Goal: Register for event/course

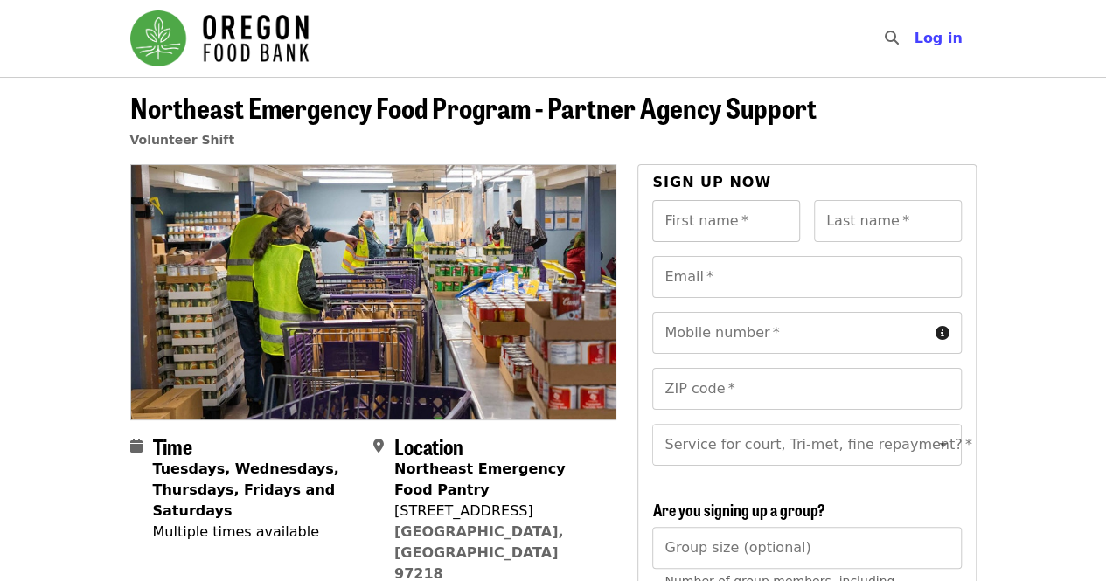
click at [735, 215] on div "First name   * First name *" at bounding box center [726, 221] width 148 height 42
type input "*******"
click at [911, 217] on input "Last name   *" at bounding box center [888, 221] width 148 height 42
type input "******"
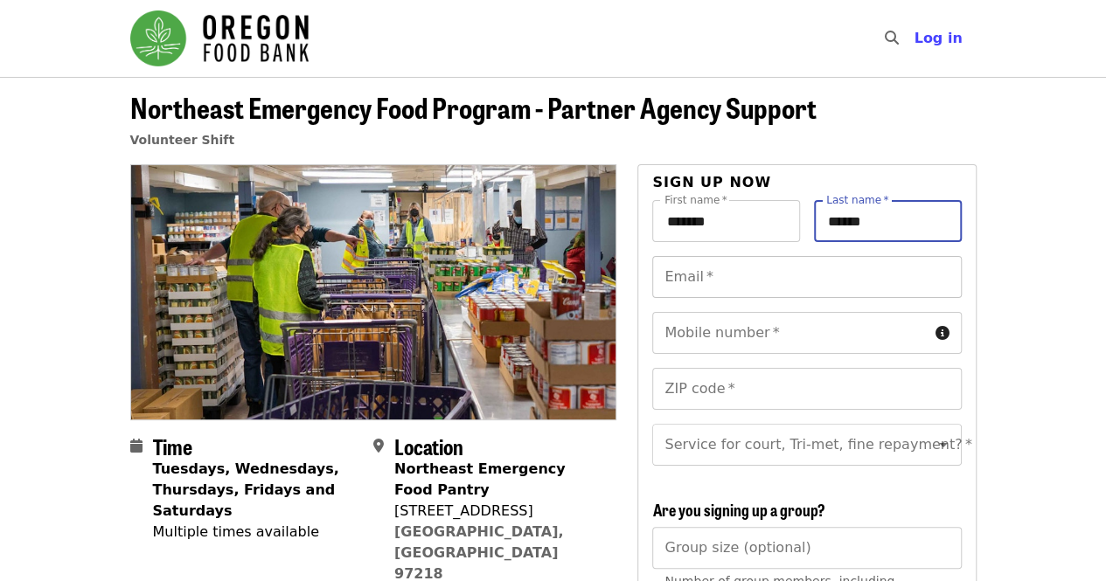
click at [776, 276] on input "Email   *" at bounding box center [806, 277] width 309 height 42
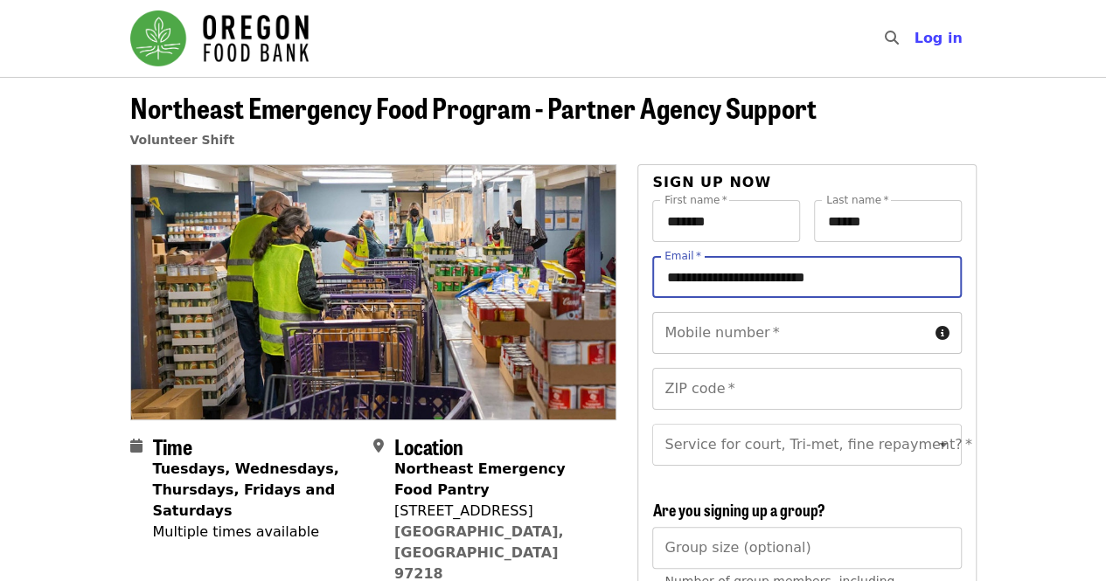
type input "**********"
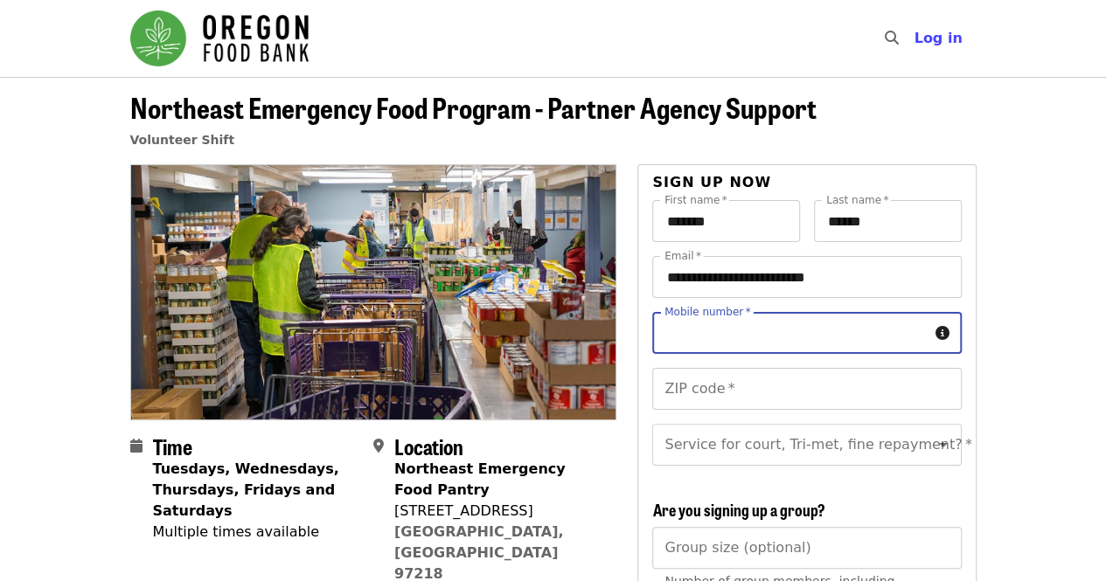
click at [785, 340] on input "Mobile number   *" at bounding box center [789, 333] width 275 height 42
type input "**********"
click at [796, 394] on input "ZIP code   *" at bounding box center [806, 389] width 309 height 42
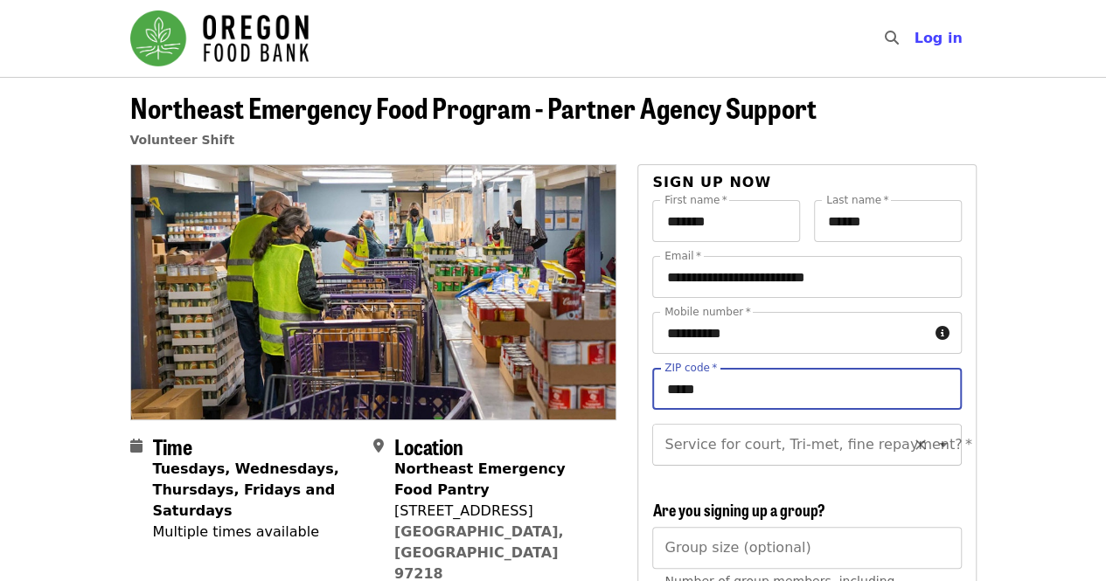
type input "*****"
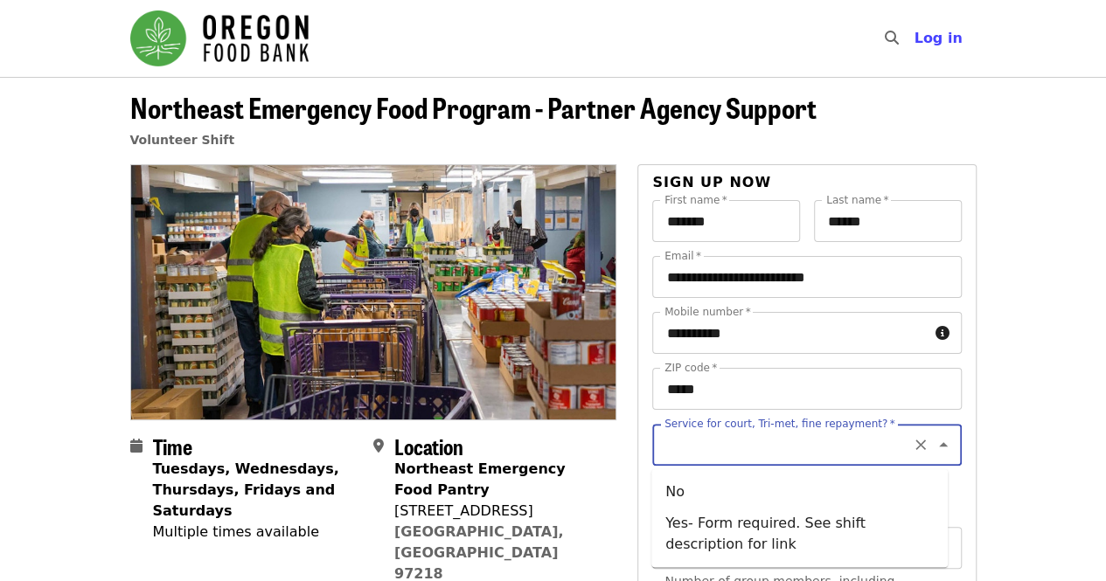
click at [798, 452] on input "Service for court, Tri-met, fine repayment?   *" at bounding box center [785, 444] width 238 height 33
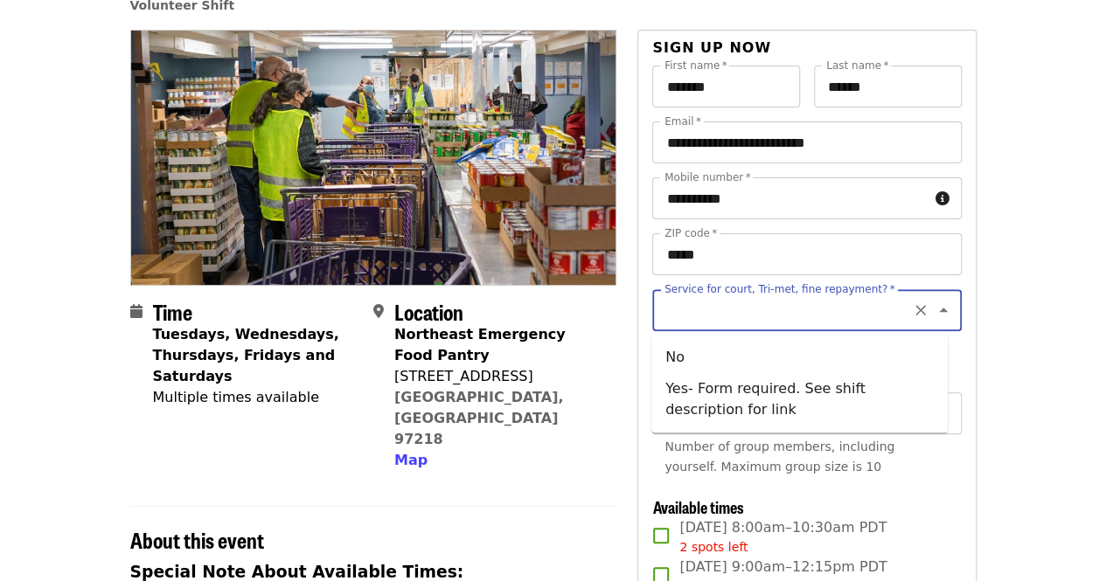
scroll to position [137, 0]
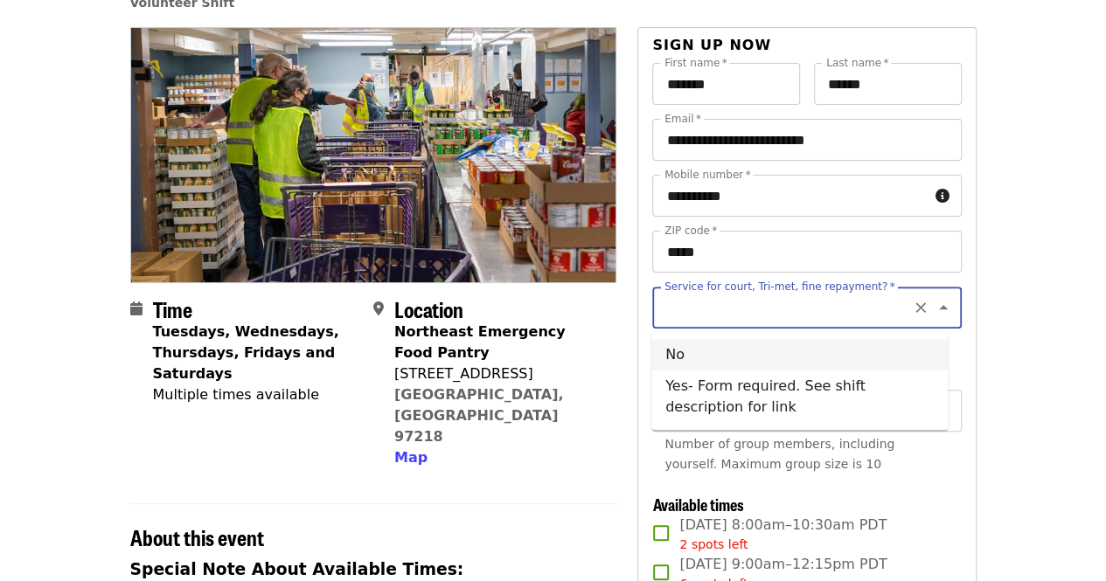
click at [725, 345] on li "No" at bounding box center [799, 354] width 296 height 31
type input "**"
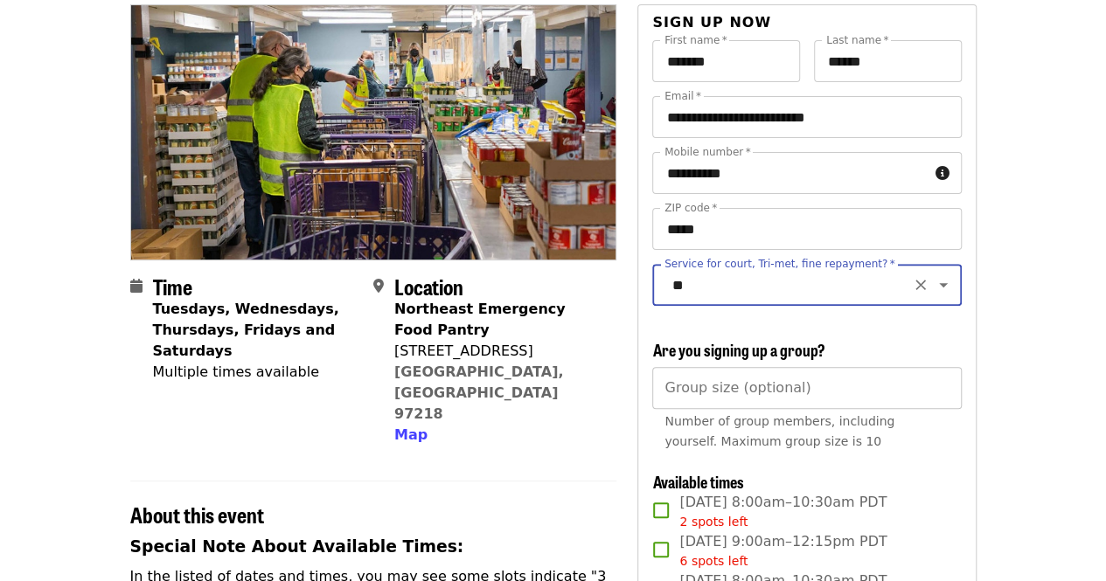
scroll to position [175, 0]
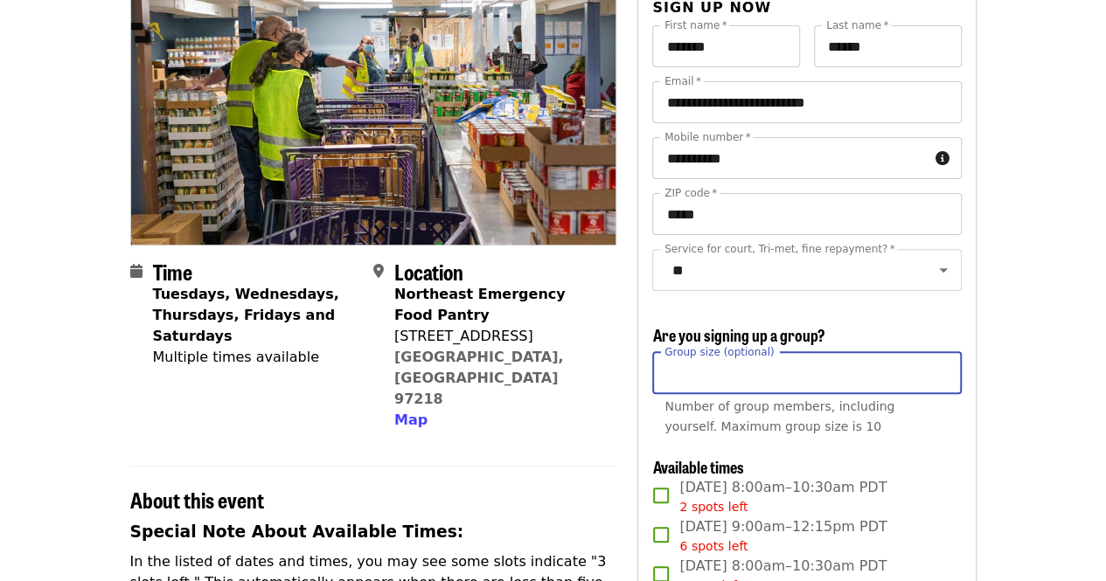
click at [852, 386] on input "Group size (optional)" at bounding box center [806, 373] width 309 height 42
click at [937, 345] on h3 "Are you signing up a group?" at bounding box center [806, 335] width 309 height 19
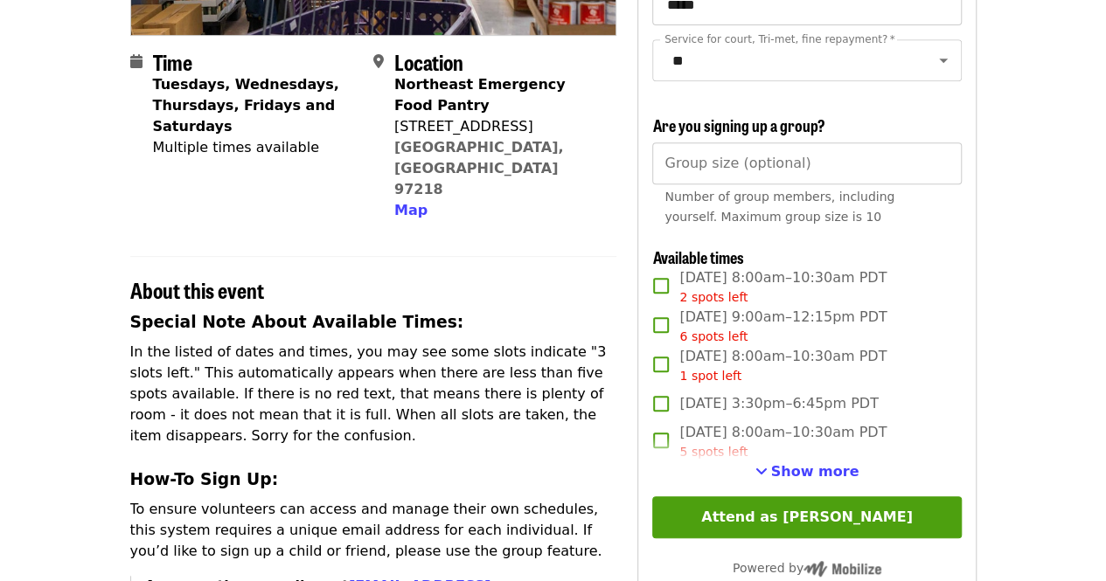
scroll to position [388, 0]
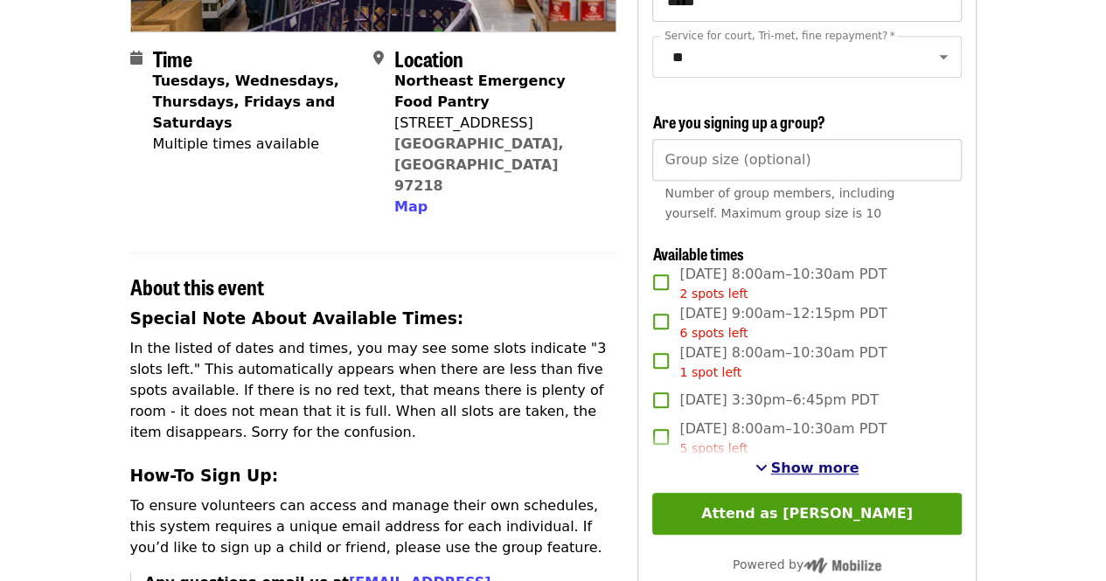
click at [768, 475] on span "See more timeslots" at bounding box center [761, 468] width 12 height 14
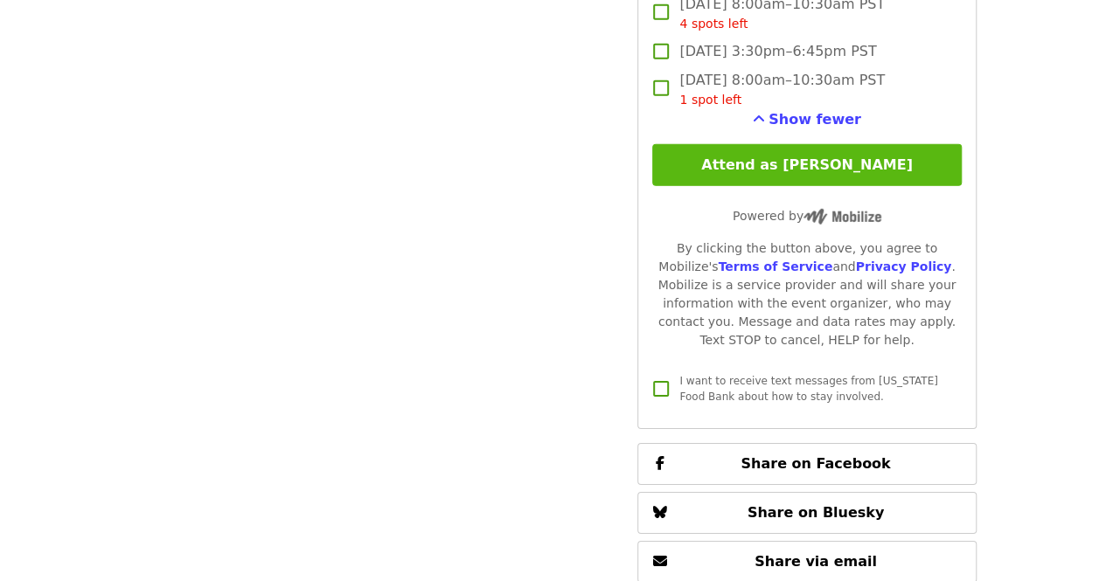
scroll to position [2536, 0]
click at [762, 167] on button "Attend as [PERSON_NAME]" at bounding box center [806, 166] width 309 height 42
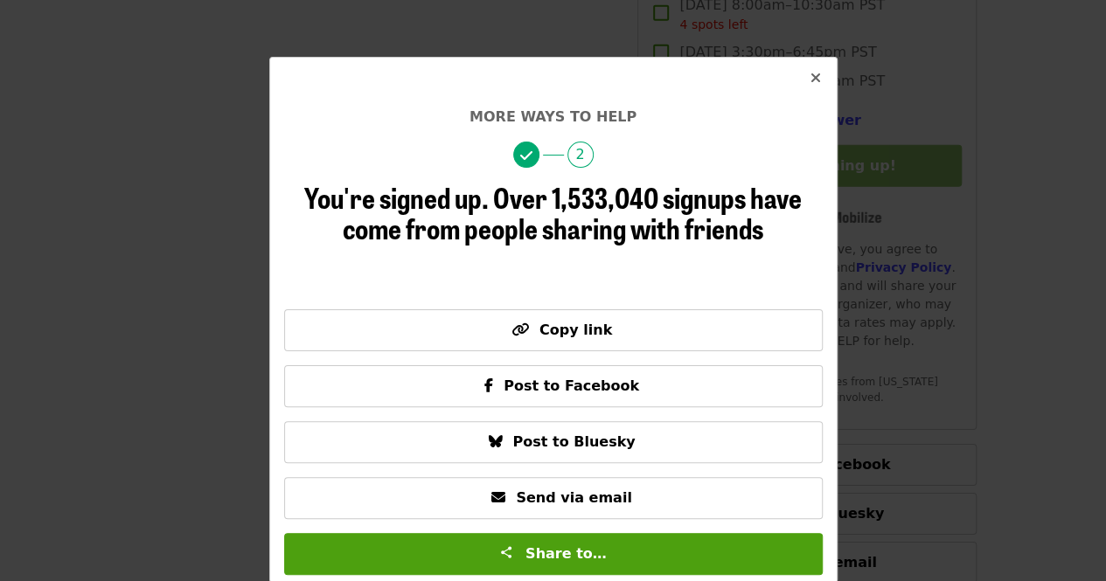
scroll to position [31, 0]
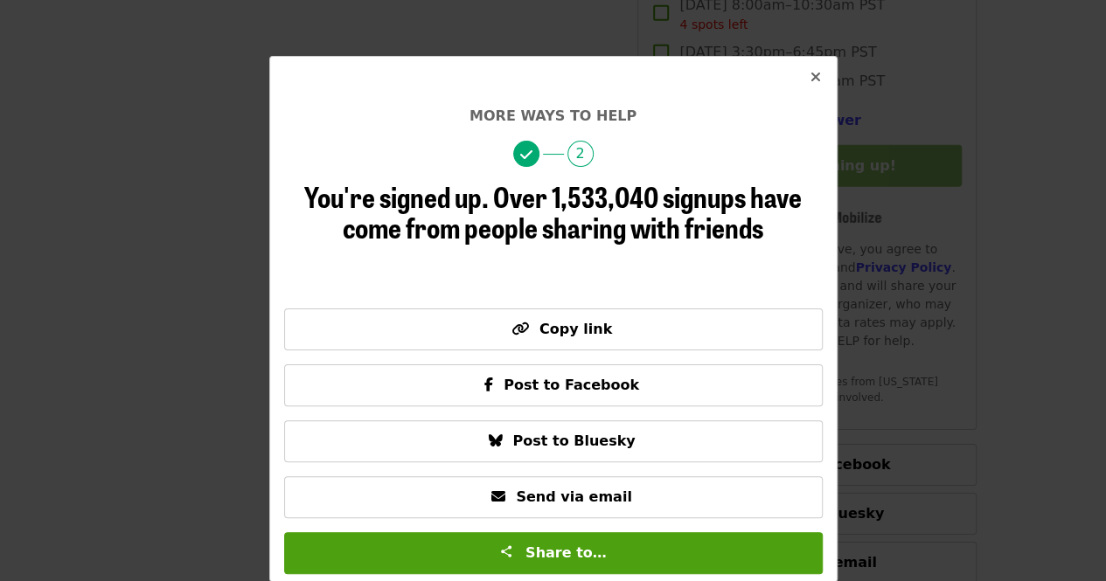
click at [807, 65] on button "Close" at bounding box center [816, 78] width 42 height 42
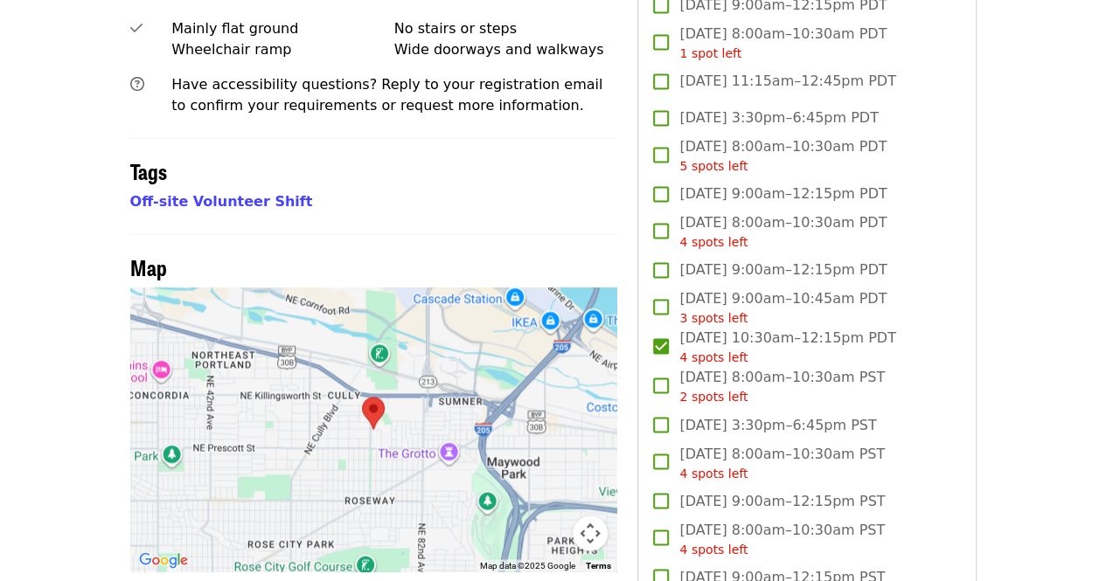
scroll to position [1221, 0]
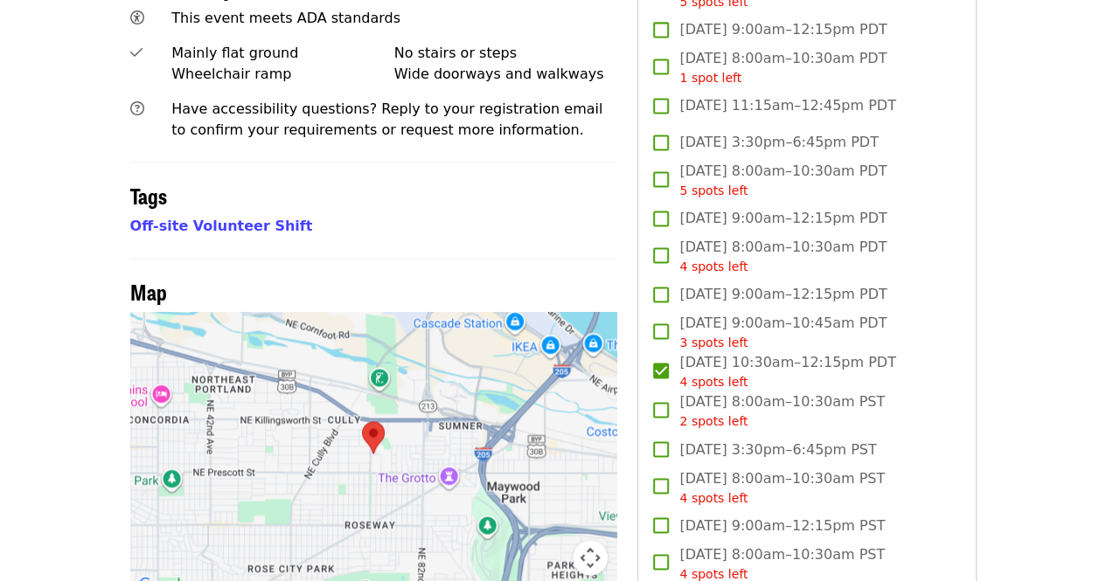
click at [591, 540] on button "Map camera controls" at bounding box center [590, 557] width 35 height 35
click at [497, 453] on button "Move up" at bounding box center [502, 470] width 35 height 35
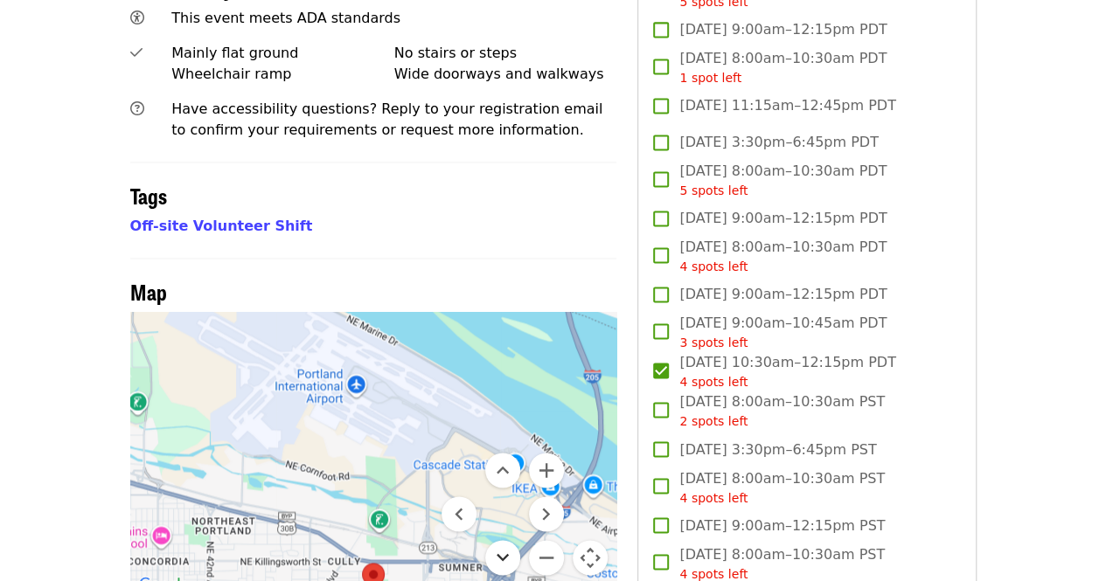
click at [502, 540] on button "Move down" at bounding box center [502, 557] width 35 height 35
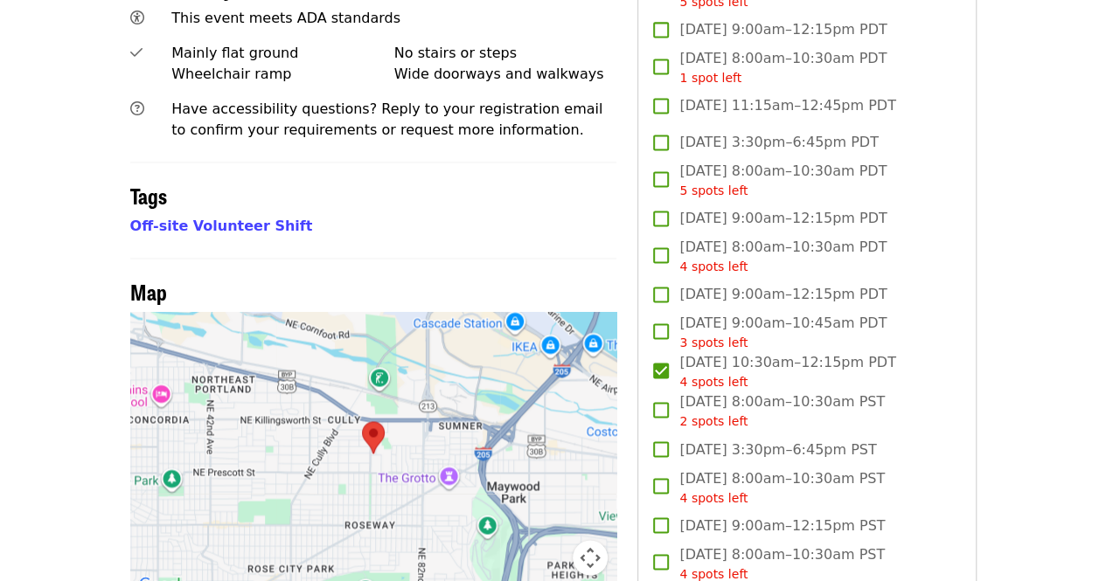
click at [377, 414] on img at bounding box center [373, 437] width 37 height 46
click at [372, 414] on img at bounding box center [373, 437] width 37 height 46
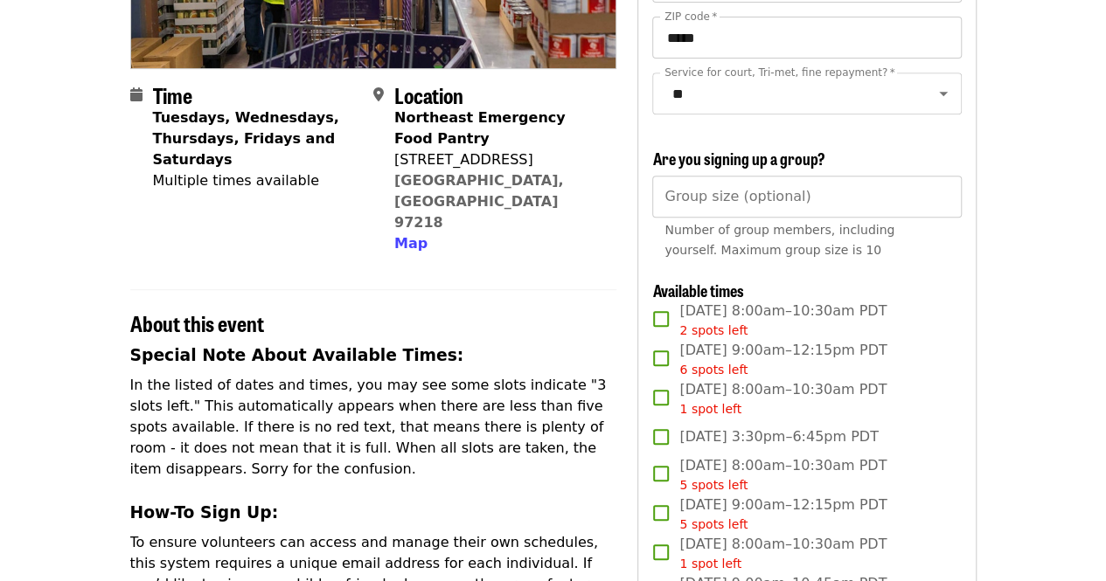
scroll to position [358, 0]
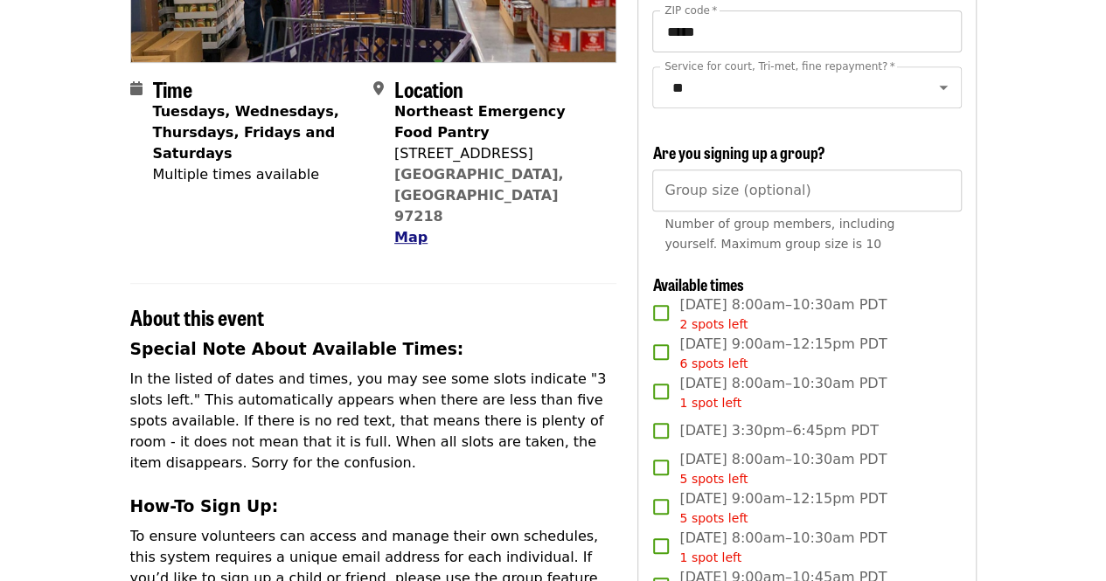
click at [407, 229] on span "Map" at bounding box center [410, 237] width 33 height 17
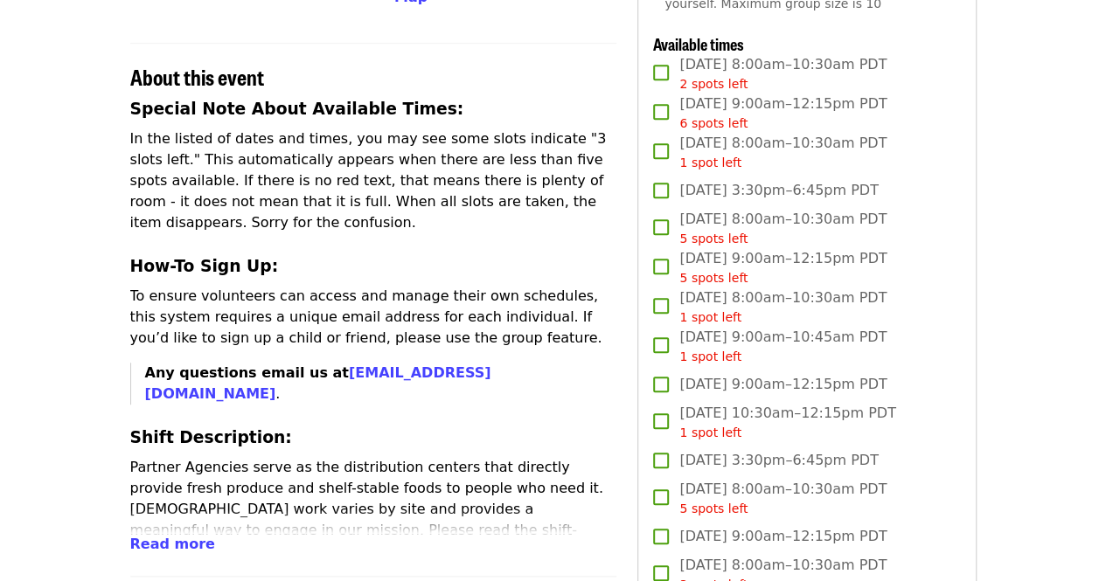
scroll to position [600, 0]
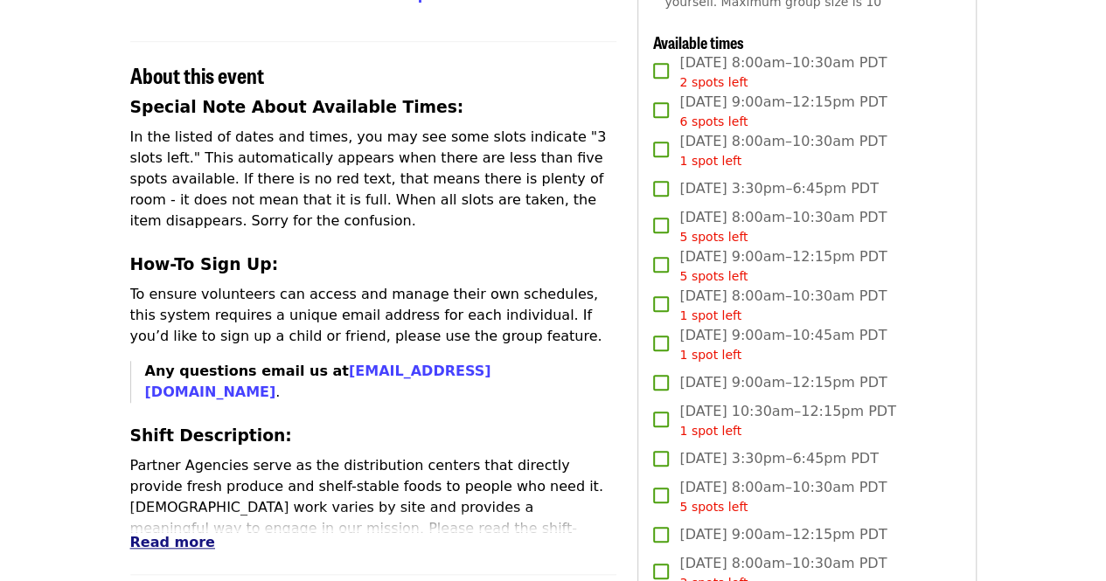
click at [173, 534] on span "Read more" at bounding box center [172, 542] width 85 height 17
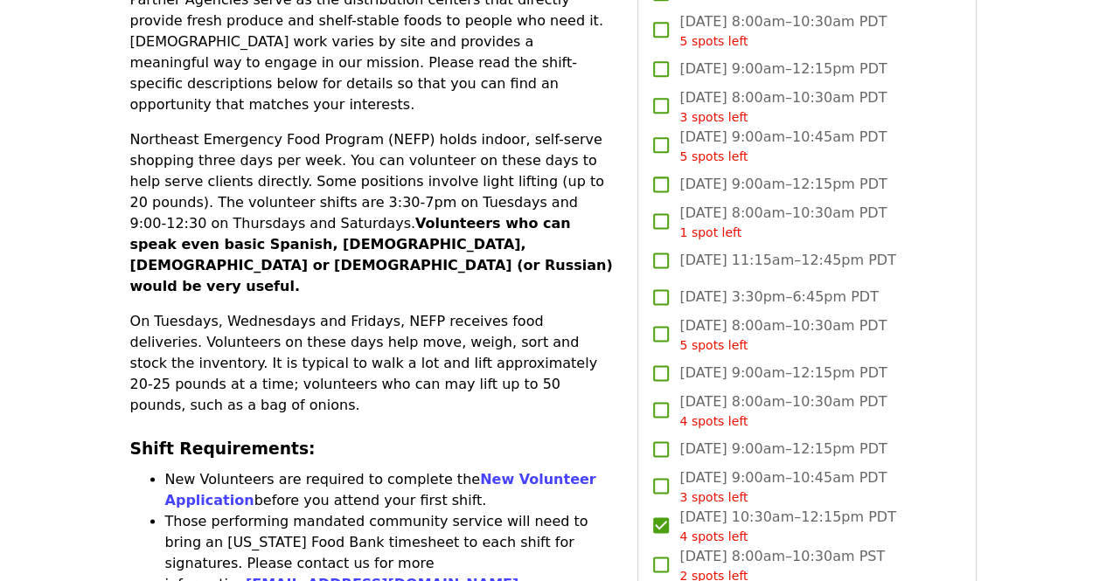
scroll to position [1070, 0]
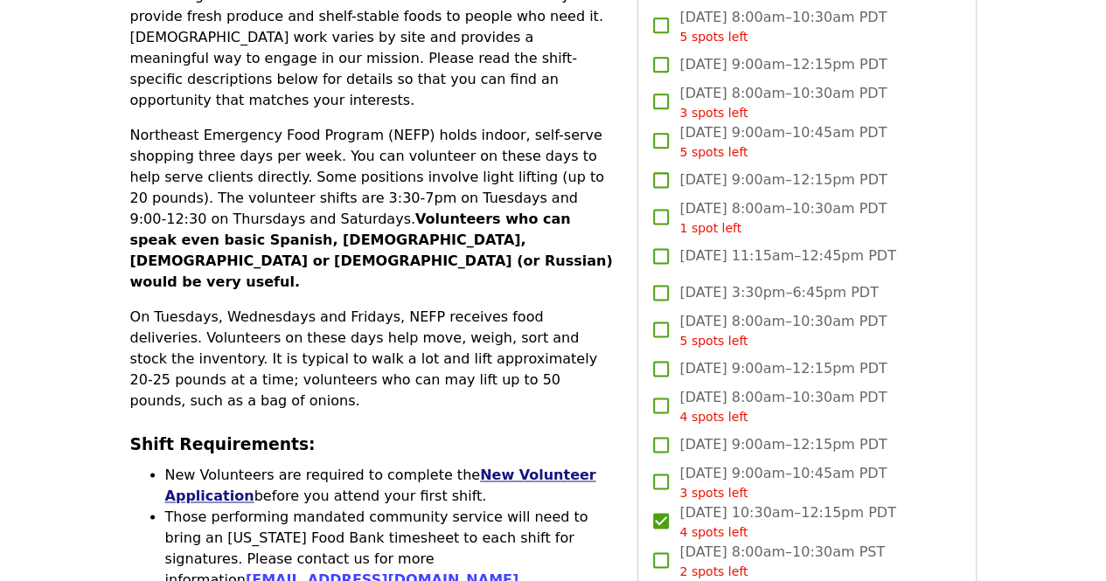
click at [489, 467] on link "New Volunteer Application" at bounding box center [380, 486] width 431 height 38
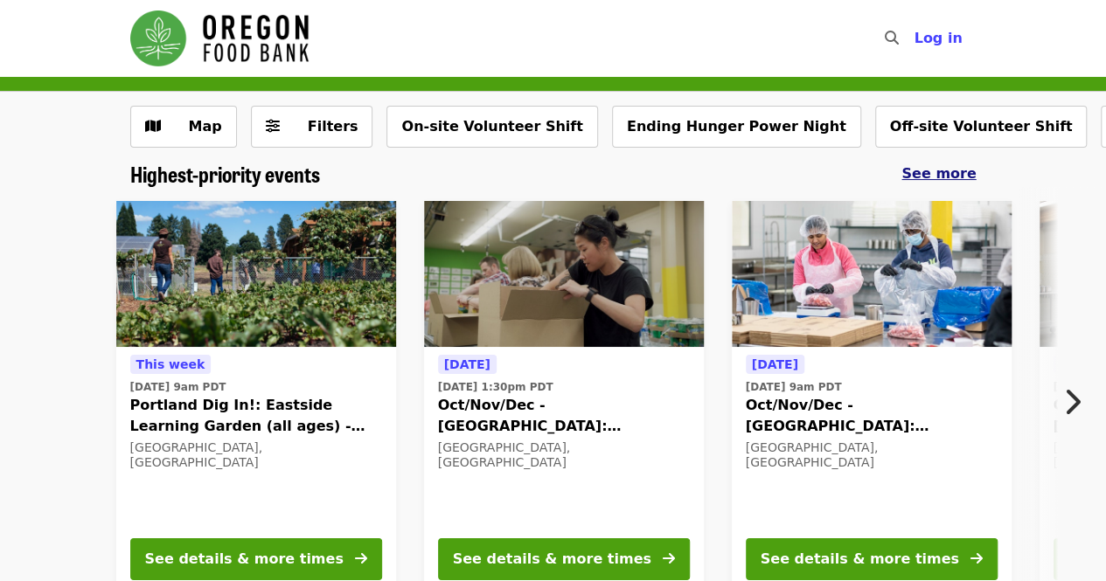
click at [944, 174] on span "See more" at bounding box center [938, 173] width 74 height 17
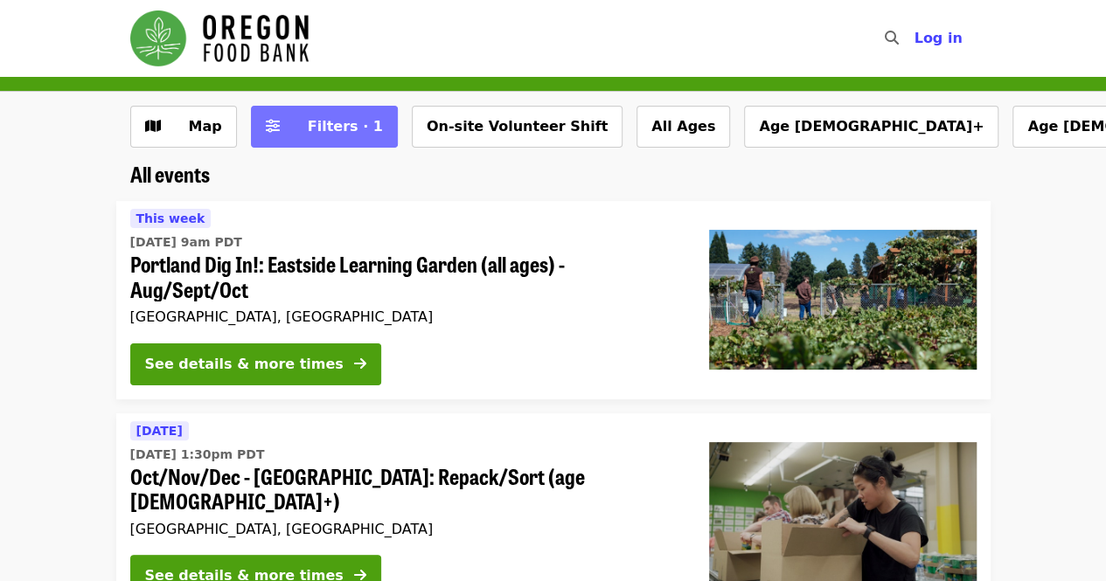
click at [310, 125] on span "Filters · 1" at bounding box center [345, 126] width 75 height 17
click at [278, 119] on button "Filters · 1" at bounding box center [324, 127] width 147 height 42
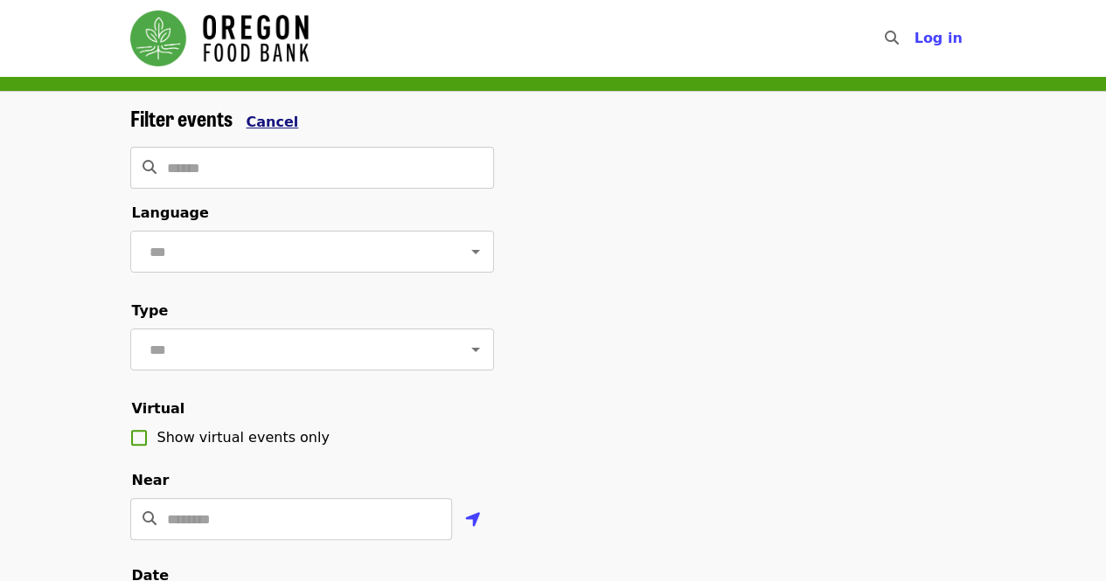
click at [276, 125] on span "Cancel" at bounding box center [273, 122] width 52 height 17
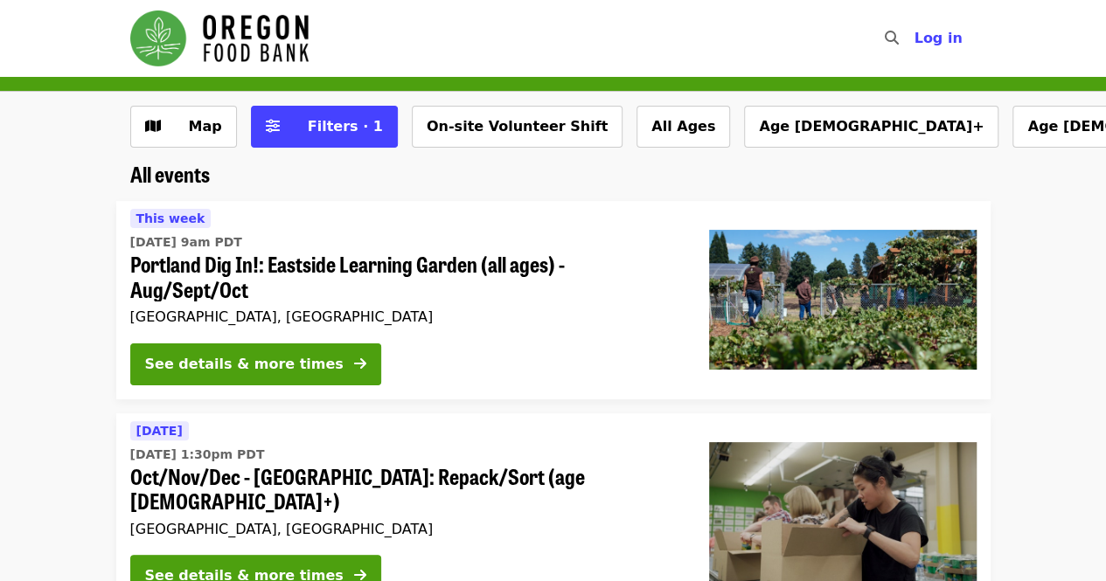
click at [897, 31] on icon "search icon" at bounding box center [891, 38] width 14 height 17
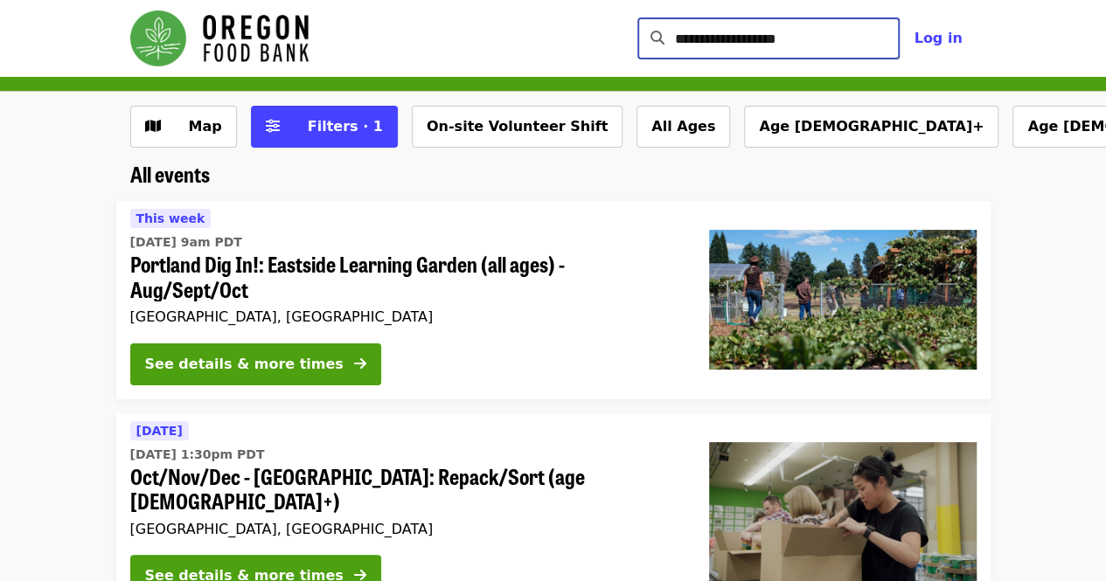
type input "**********"
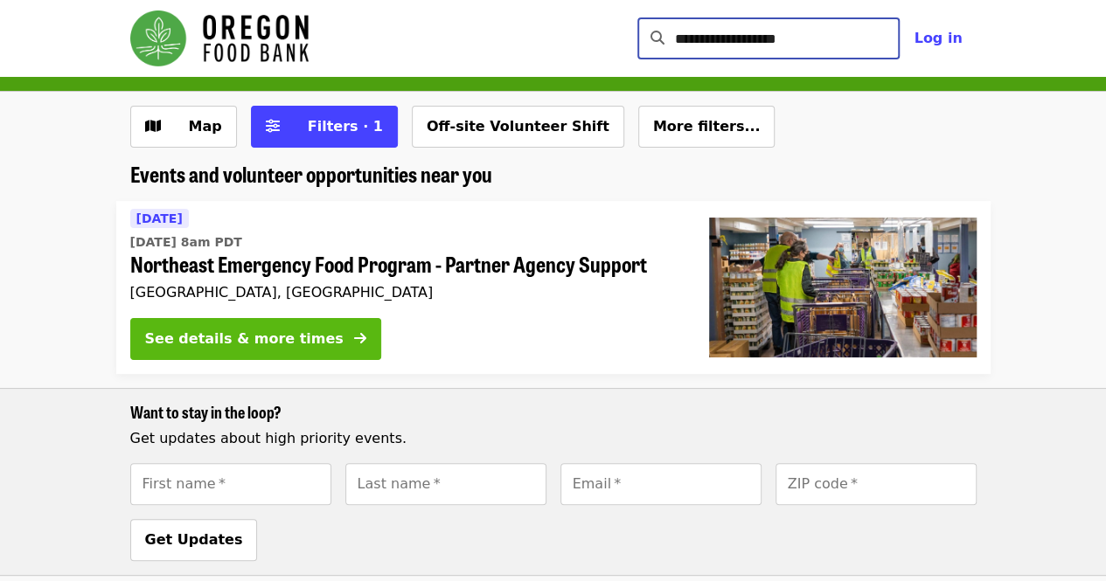
click at [240, 323] on button "See details & more times" at bounding box center [255, 339] width 251 height 42
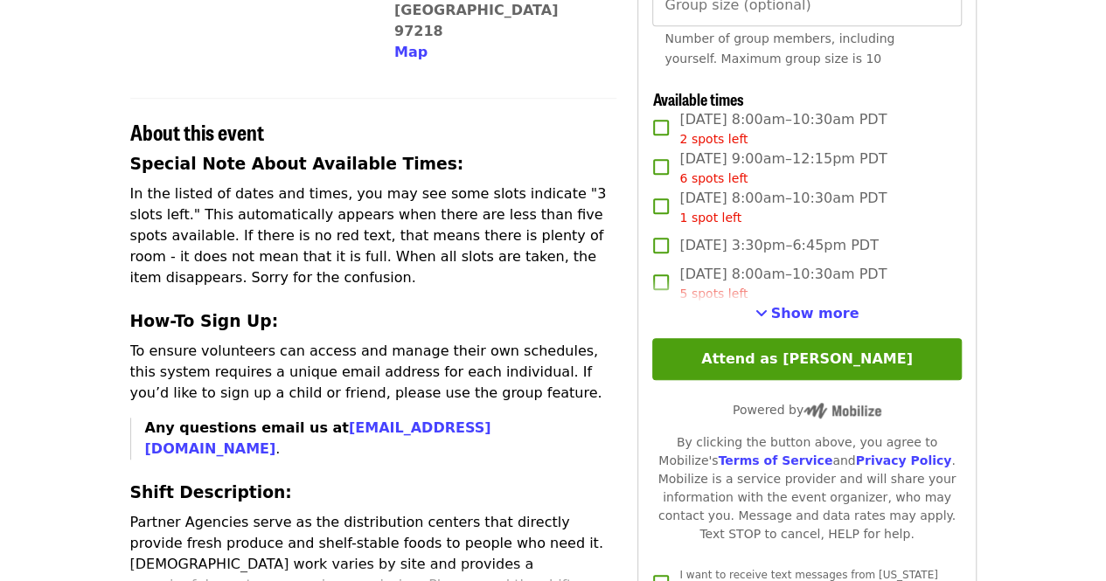
scroll to position [542, 0]
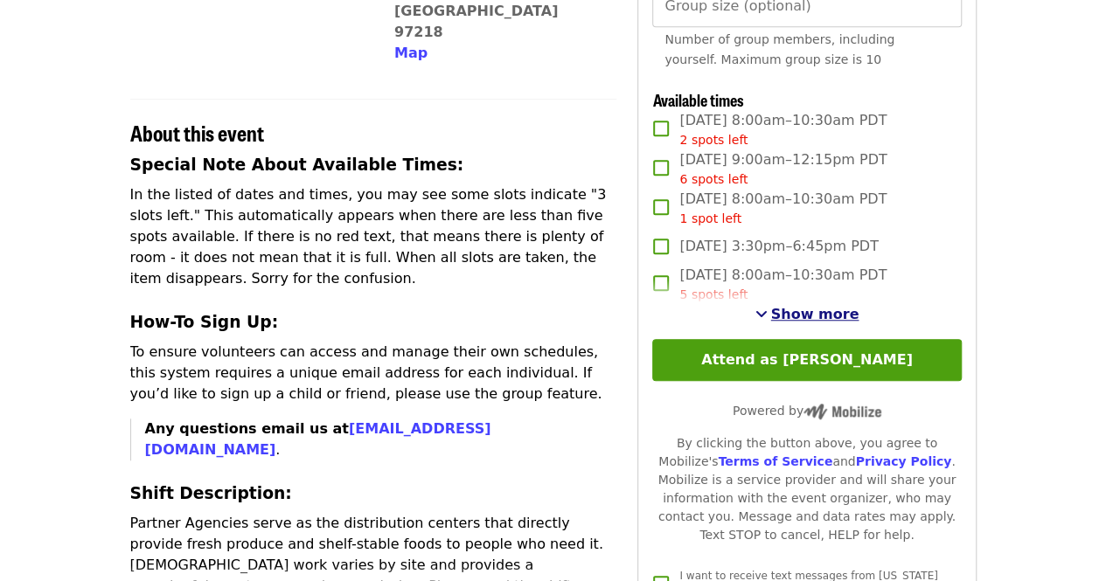
click at [797, 323] on span "Show more" at bounding box center [815, 314] width 88 height 17
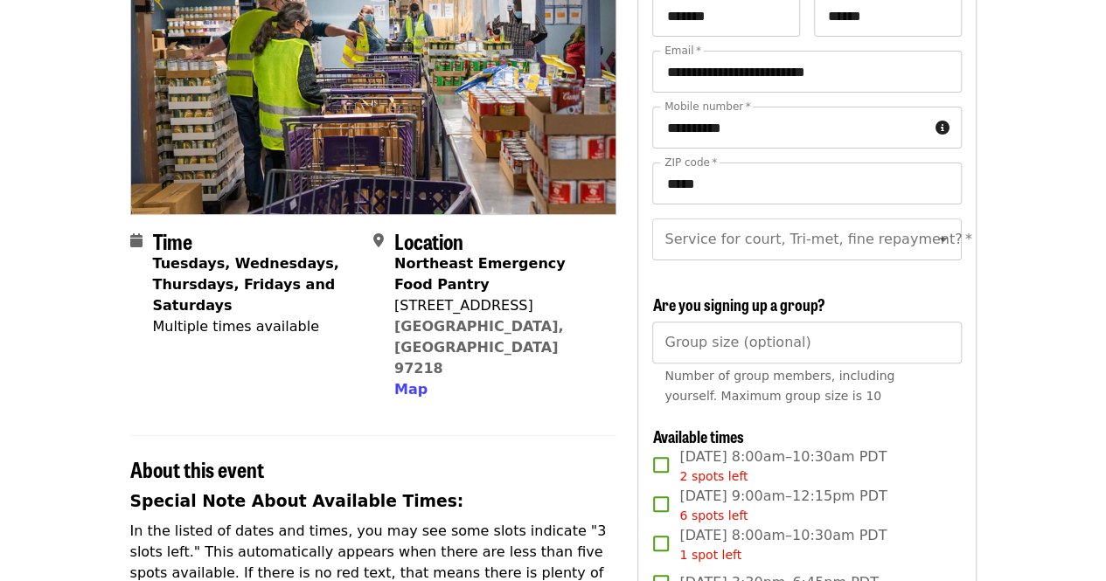
scroll to position [0, 0]
